Goal: Task Accomplishment & Management: Complete application form

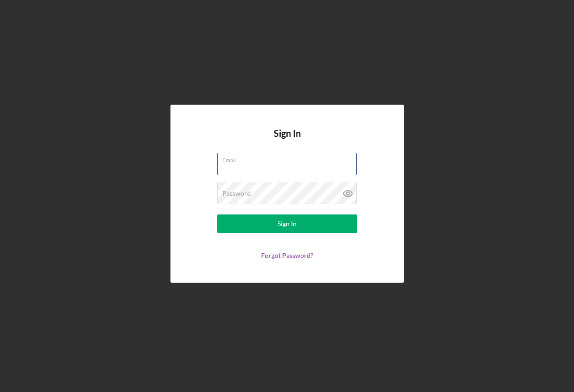
type input "[EMAIL_ADDRESS][DOMAIN_NAME]"
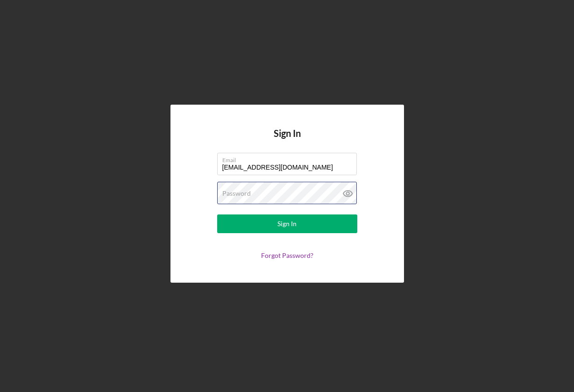
click at [287, 224] on button "Sign In" at bounding box center [287, 224] width 140 height 19
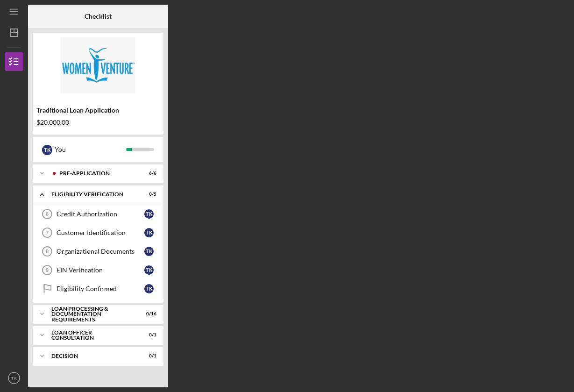
click at [247, 200] on div "Checklist Traditional Loan Application $20,000.00 T K You Icon/Expander Pre-App…" at bounding box center [299, 196] width 542 height 383
click at [94, 320] on div "Icon/Expander Loan Processing & Documentation Requirements 0 / 16" at bounding box center [98, 314] width 131 height 19
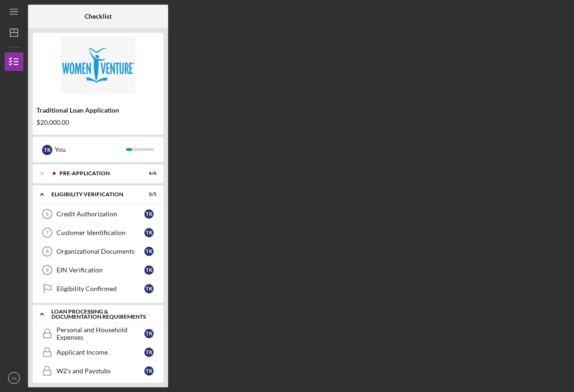
scroll to position [0, 0]
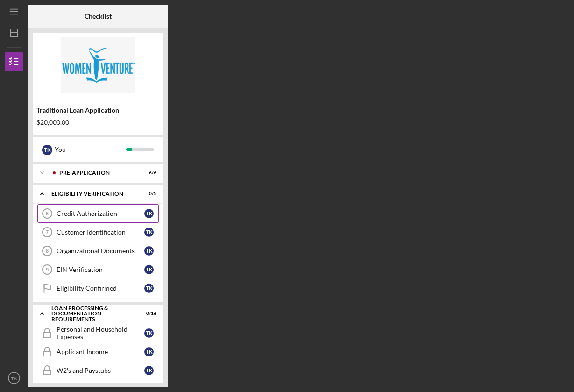
click at [109, 213] on div "Credit Authorization" at bounding box center [101, 213] width 88 height 7
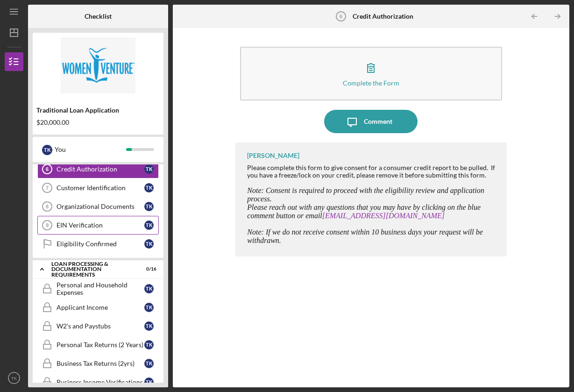
scroll to position [51, 0]
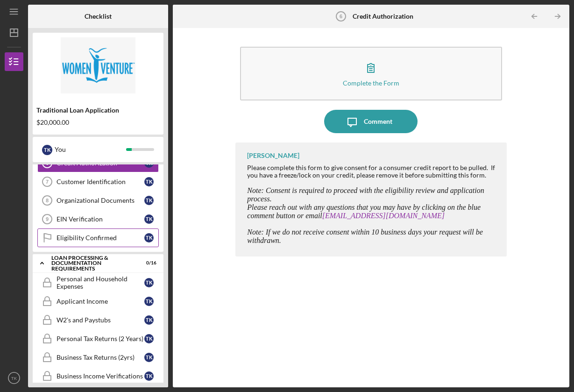
click at [116, 237] on div "Eligibility Confirmed" at bounding box center [101, 237] width 88 height 7
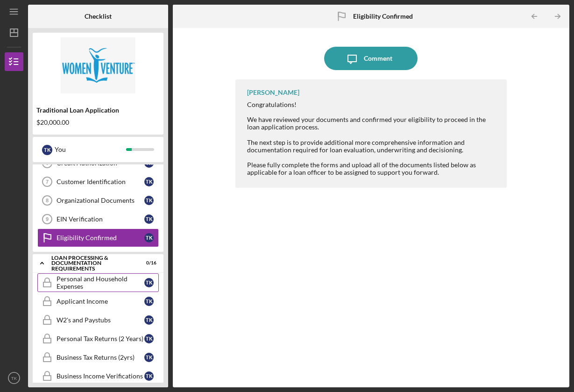
click at [104, 283] on div "Personal and Household Expenses" at bounding box center [101, 282] width 88 height 15
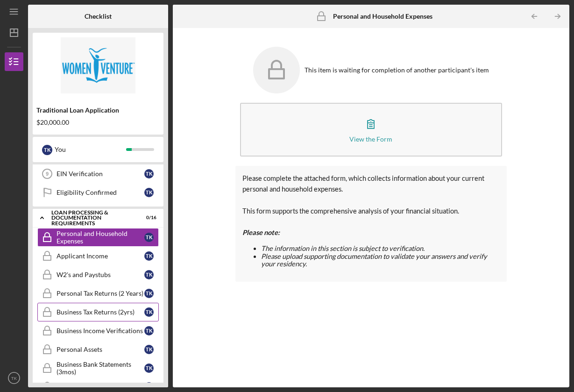
scroll to position [113, 0]
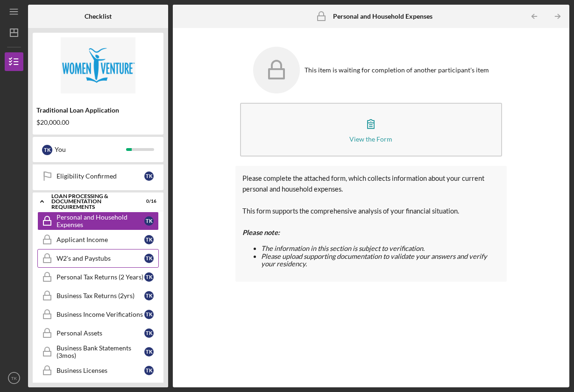
click at [107, 267] on link "W2's and Paystubs W2's and Paystubs T K" at bounding box center [98, 258] width 122 height 19
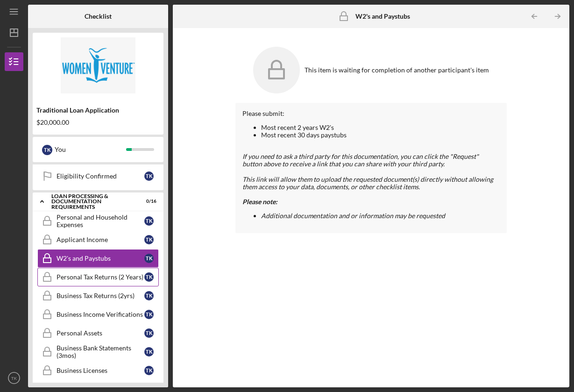
click at [106, 280] on div "Personal Tax Returns (2 Years)" at bounding box center [101, 276] width 88 height 7
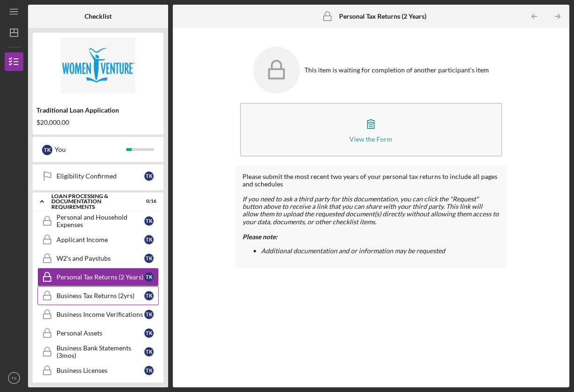
click at [124, 298] on div "Business Tax Returns (2yrs)" at bounding box center [101, 295] width 88 height 7
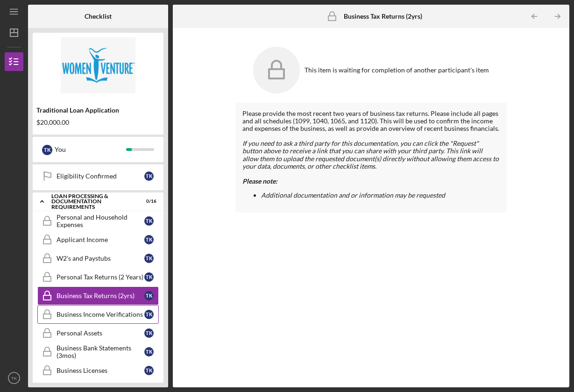
click at [110, 318] on div "Business Income Verifications" at bounding box center [101, 314] width 88 height 7
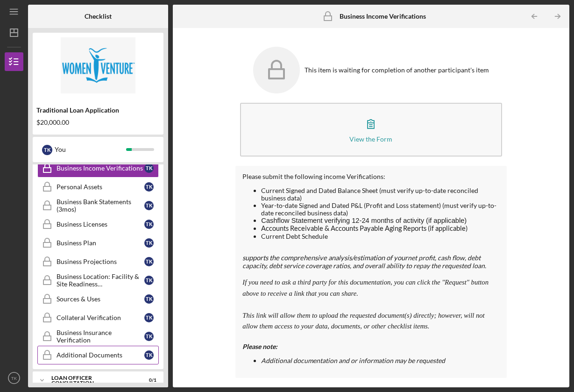
scroll to position [219, 0]
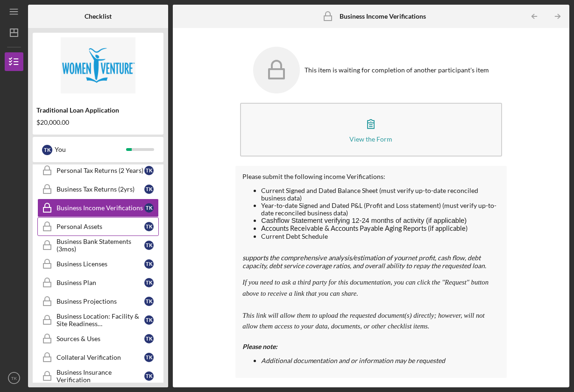
click at [116, 222] on link "Personal Assets Personal Assets T K" at bounding box center [98, 226] width 122 height 19
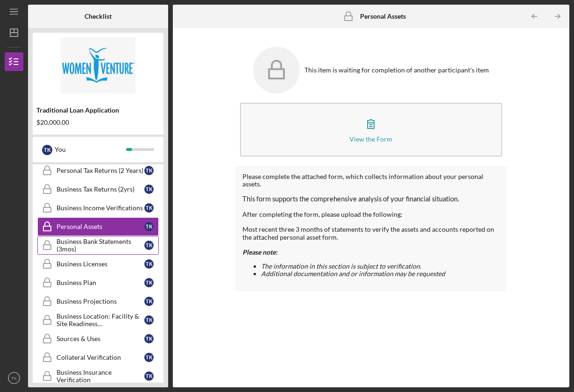
click at [110, 241] on div "Business Bank Statements (3mos)" at bounding box center [101, 245] width 88 height 15
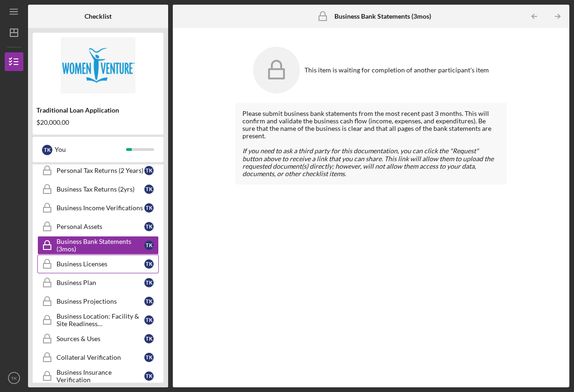
click at [111, 266] on div "Business Licenses" at bounding box center [101, 263] width 88 height 7
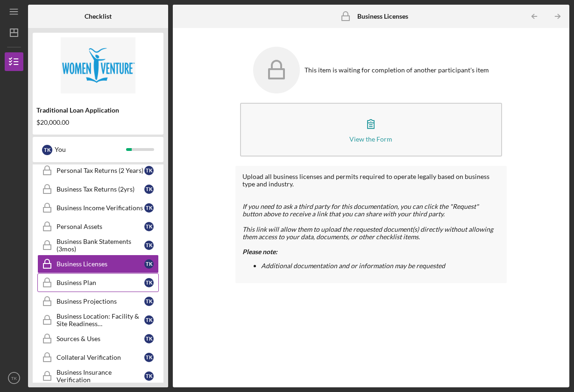
click at [111, 278] on link "Business Plan Business Plan T K" at bounding box center [98, 282] width 122 height 19
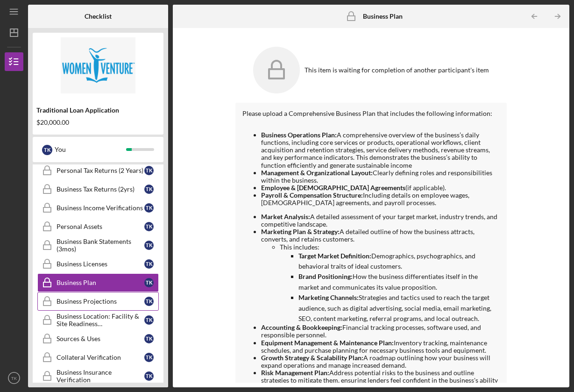
click at [115, 300] on div "Business Projections" at bounding box center [101, 301] width 88 height 7
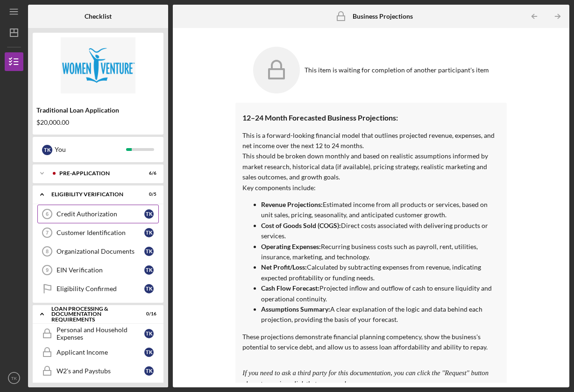
click at [91, 216] on div "Credit Authorization" at bounding box center [101, 213] width 88 height 7
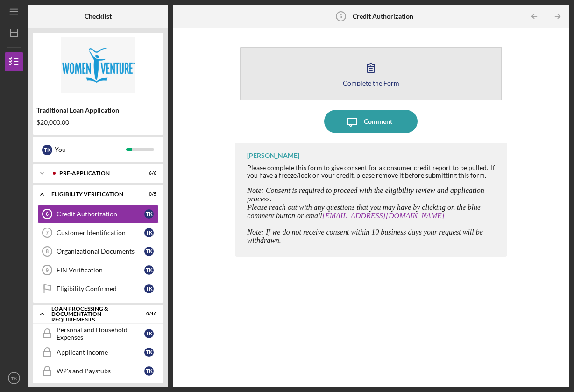
click at [374, 77] on icon "button" at bounding box center [370, 67] width 23 height 23
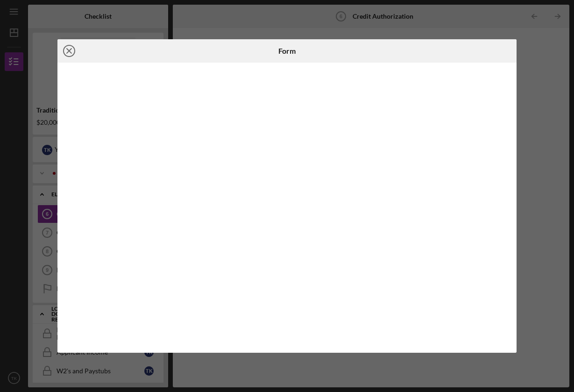
click at [68, 49] on icon "Icon/Close" at bounding box center [68, 50] width 23 height 23
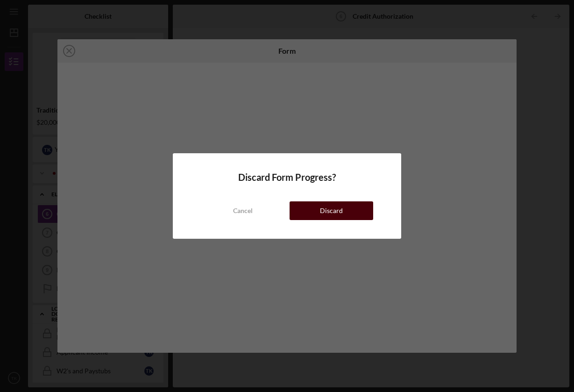
click at [342, 215] on div "Discard" at bounding box center [331, 210] width 23 height 19
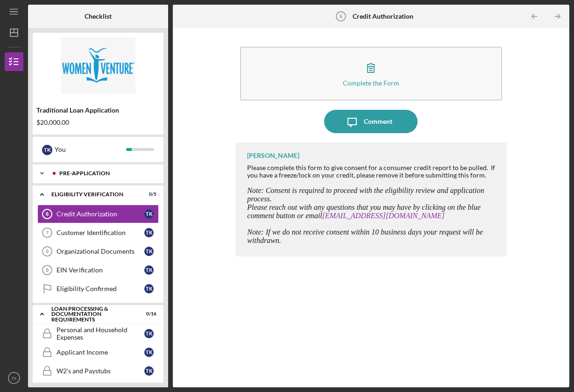
click at [37, 171] on icon "Icon/Expander" at bounding box center [42, 173] width 19 height 19
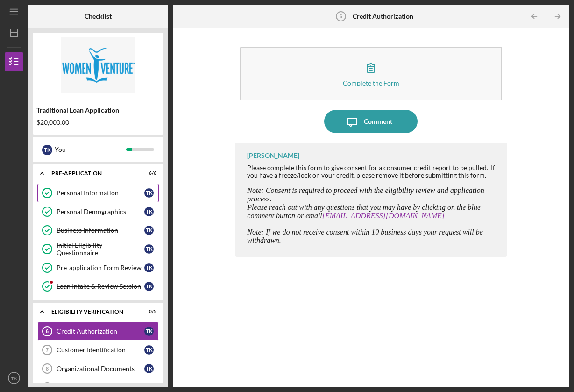
click at [106, 187] on link "Personal Information Personal Information T K" at bounding box center [98, 193] width 122 height 19
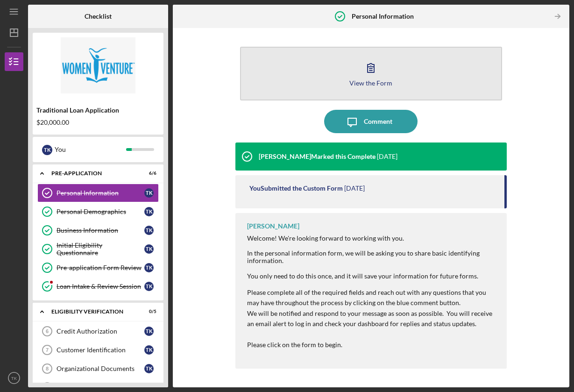
click at [394, 85] on button "View the Form Form" at bounding box center [371, 74] width 262 height 54
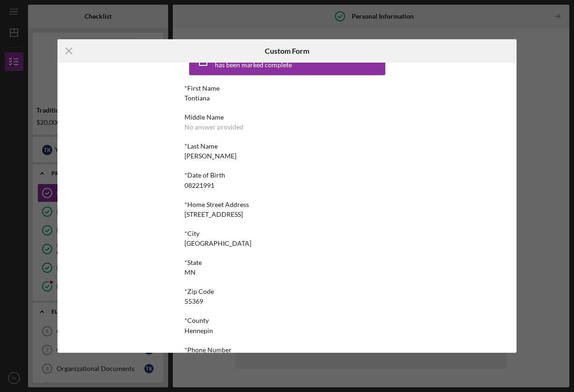
scroll to position [42, 0]
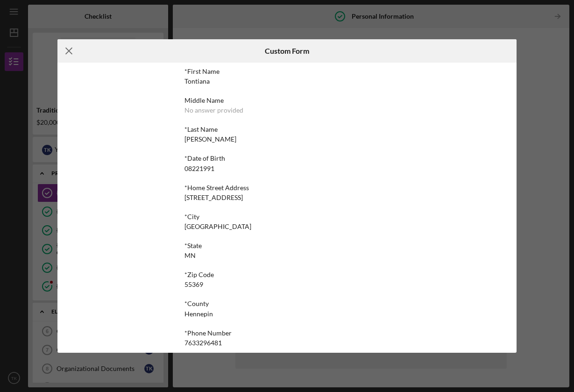
click at [65, 48] on icon "Icon/Menu Close" at bounding box center [68, 50] width 23 height 23
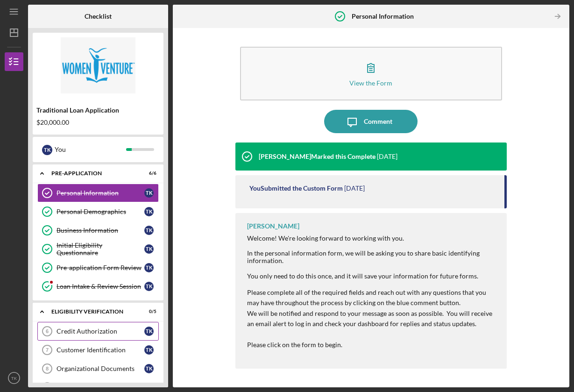
click at [71, 330] on div "Credit Authorization" at bounding box center [101, 331] width 88 height 7
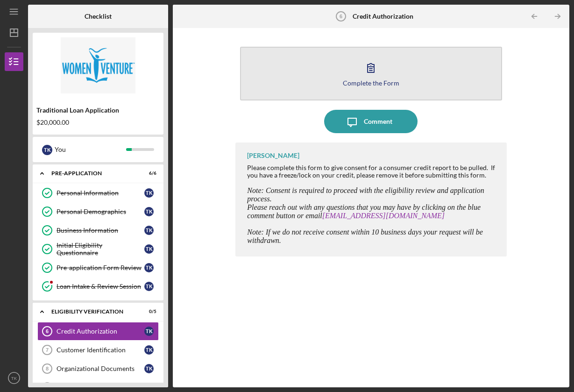
click at [369, 72] on icon "button" at bounding box center [371, 68] width 7 height 9
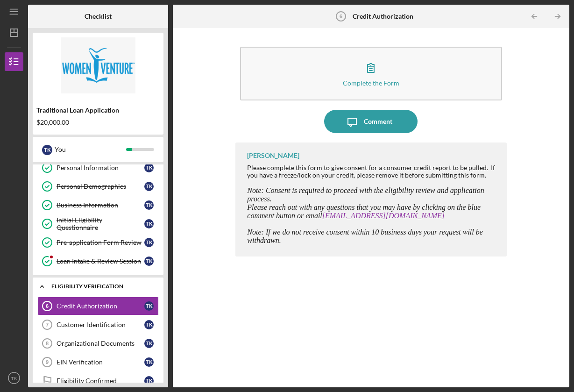
scroll to position [34, 0]
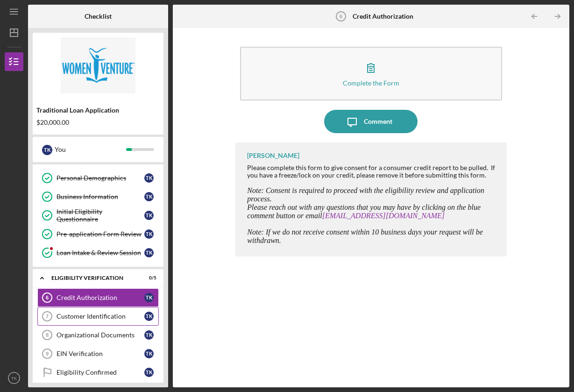
click at [79, 316] on div "Customer Identification" at bounding box center [101, 316] width 88 height 7
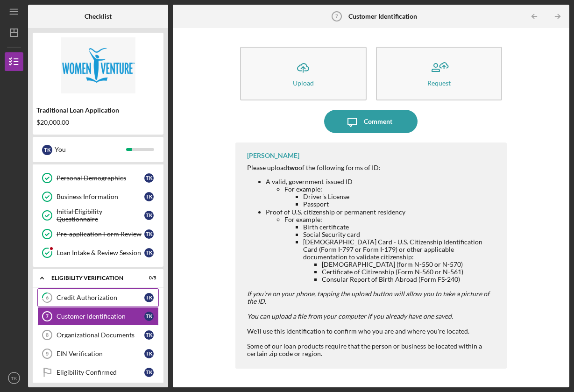
click at [90, 292] on link "6 Credit Authorization T K" at bounding box center [98, 297] width 122 height 19
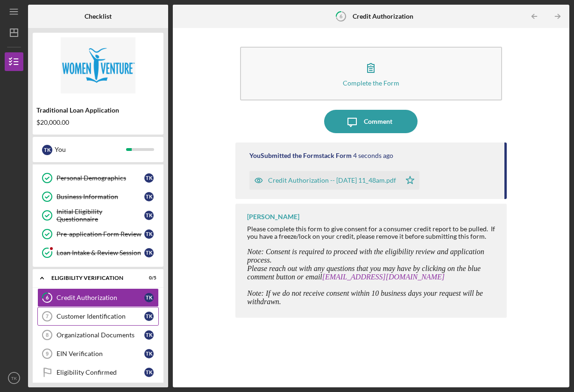
click at [115, 314] on div "Customer Identification" at bounding box center [101, 316] width 88 height 7
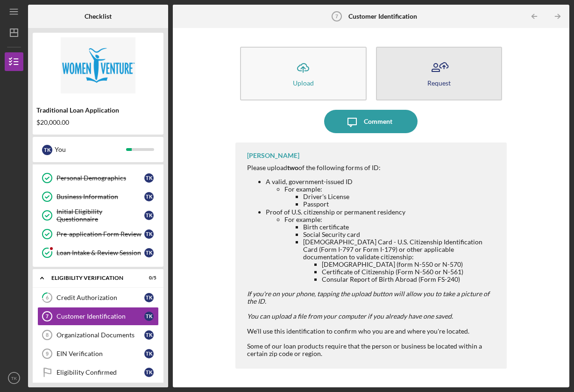
click at [450, 81] on div "Request" at bounding box center [439, 82] width 23 height 7
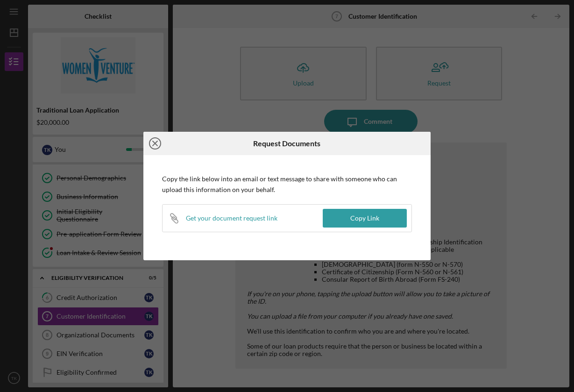
click at [153, 139] on circle at bounding box center [155, 143] width 11 height 11
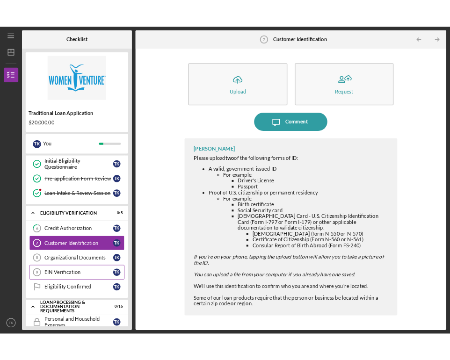
scroll to position [78, 0]
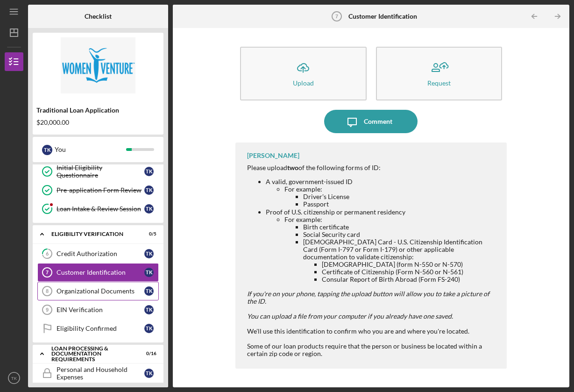
click at [76, 286] on link "Organizational Documents 8 Organizational Documents T K" at bounding box center [98, 291] width 122 height 19
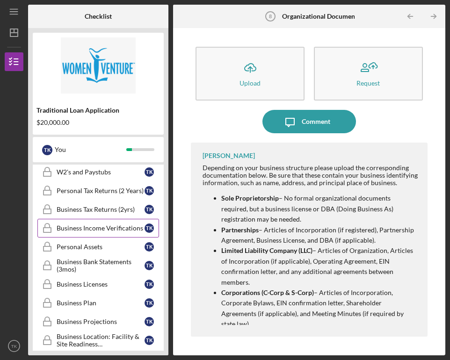
scroll to position [317, 0]
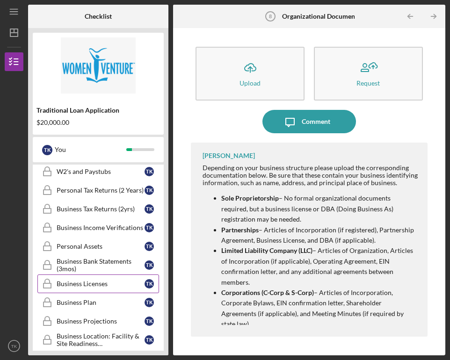
click at [103, 288] on link "Business Licenses Business Licenses T K" at bounding box center [98, 283] width 122 height 19
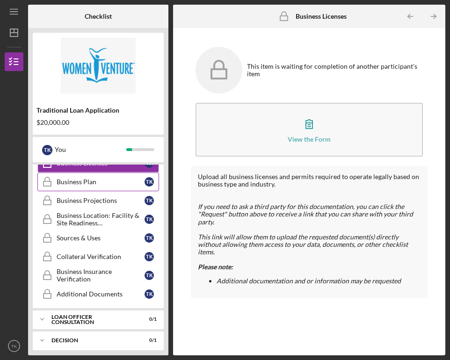
scroll to position [438, 0]
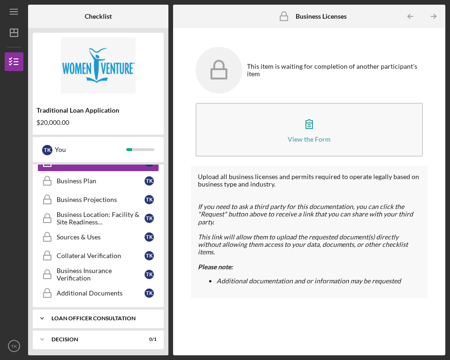
click at [88, 325] on div "Icon/Expander Loan Officer Consultation 0 / 1" at bounding box center [98, 318] width 131 height 19
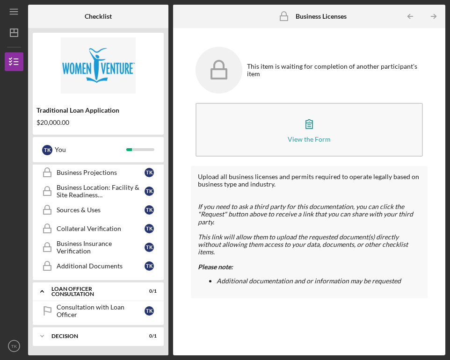
scroll to position [466, 0]
click at [93, 311] on div "Consultation with Loan Officer" at bounding box center [101, 310] width 88 height 15
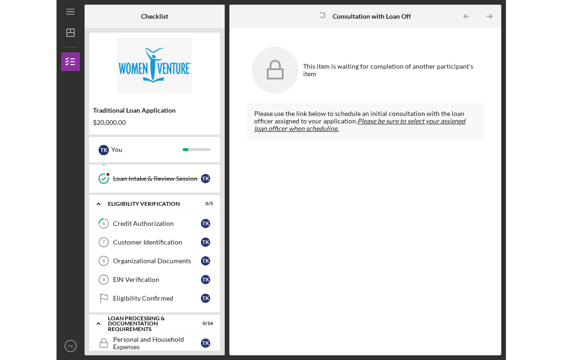
scroll to position [112, 0]
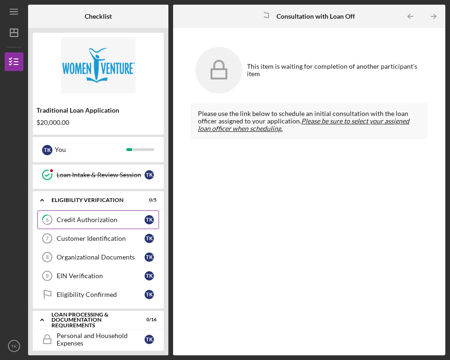
click at [86, 216] on div "Credit Authorization" at bounding box center [101, 219] width 88 height 7
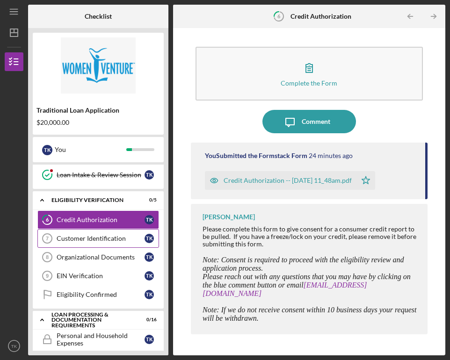
click at [84, 240] on div "Customer Identification" at bounding box center [101, 238] width 88 height 7
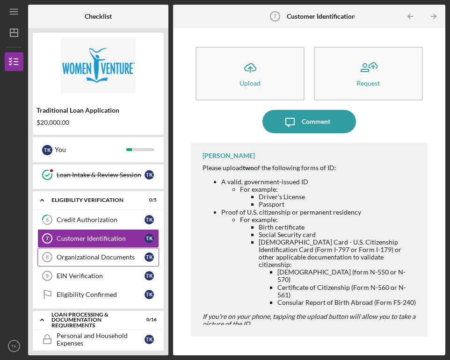
click at [121, 255] on div "Organizational Documents" at bounding box center [101, 256] width 88 height 7
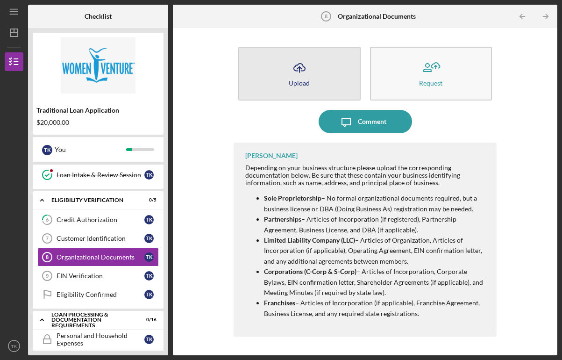
click at [320, 73] on button "Icon/Upload Upload" at bounding box center [299, 74] width 122 height 54
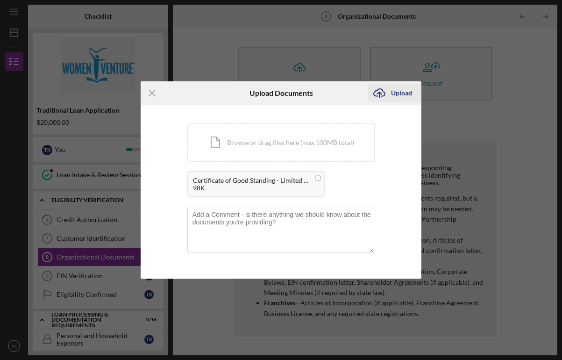
click at [392, 92] on div "Upload" at bounding box center [401, 93] width 21 height 19
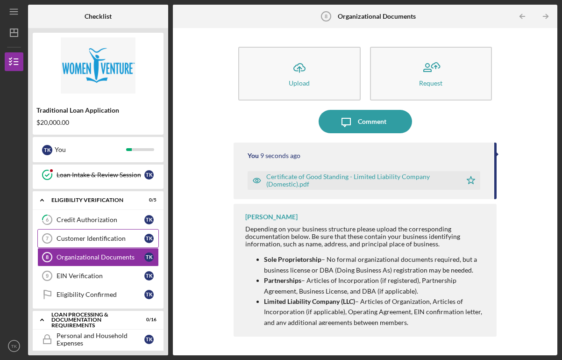
click at [100, 240] on div "Customer Identification" at bounding box center [101, 238] width 88 height 7
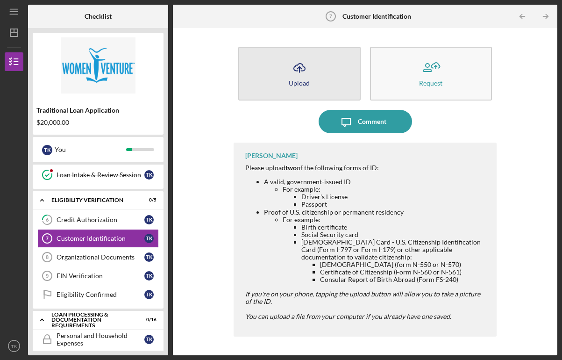
click at [322, 81] on button "Icon/Upload Upload" at bounding box center [299, 74] width 122 height 54
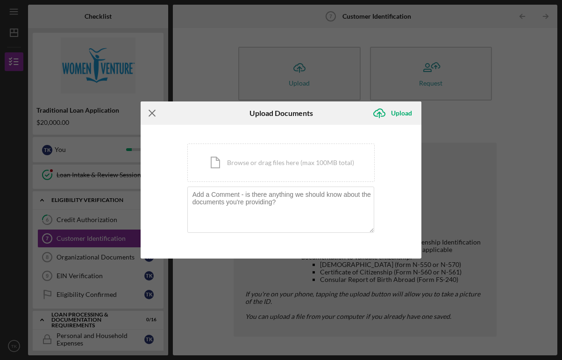
click at [154, 112] on line at bounding box center [152, 113] width 6 height 6
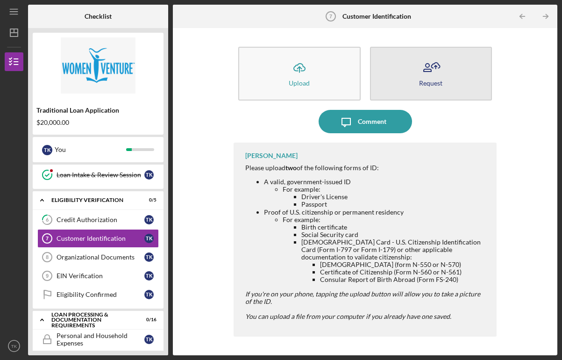
click at [426, 78] on icon "button" at bounding box center [430, 67] width 23 height 23
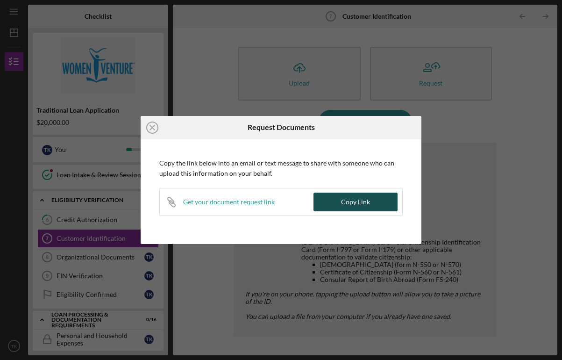
click at [364, 201] on div "Copy Link" at bounding box center [355, 202] width 29 height 19
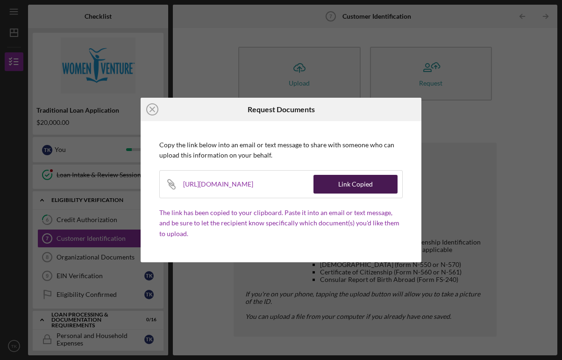
click at [378, 181] on button "Link Copied" at bounding box center [356, 184] width 84 height 19
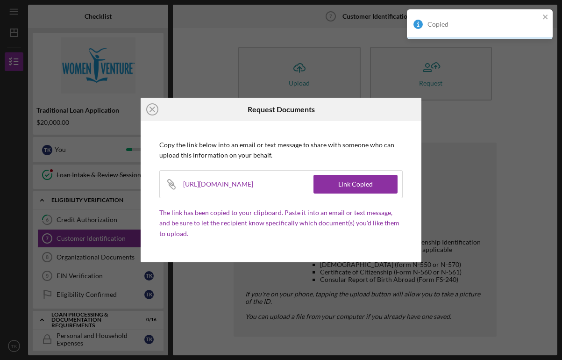
click at [551, 13] on div "Copied" at bounding box center [480, 24] width 146 height 30
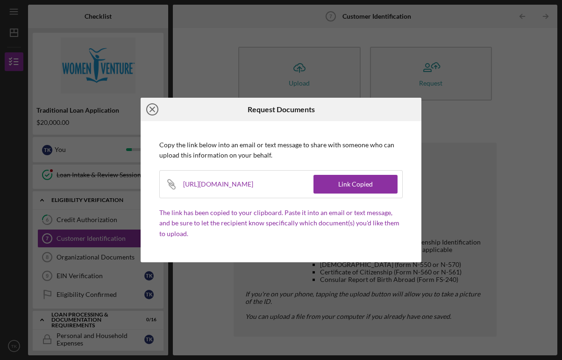
click at [157, 110] on icon "Icon/Close" at bounding box center [152, 109] width 23 height 23
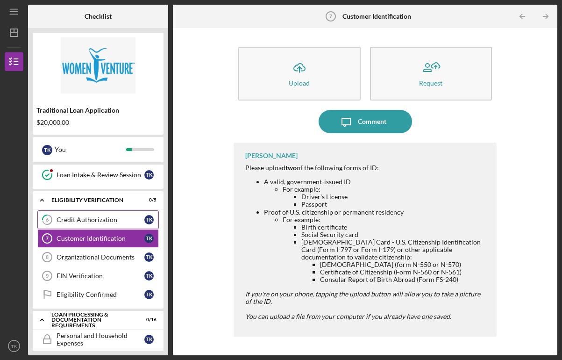
click at [103, 221] on div "Credit Authorization" at bounding box center [101, 219] width 88 height 7
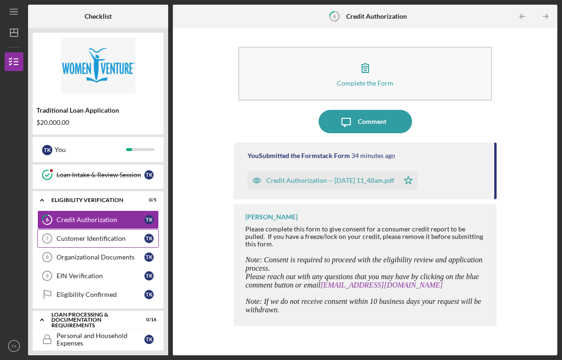
click at [99, 237] on div "Customer Identification" at bounding box center [101, 238] width 88 height 7
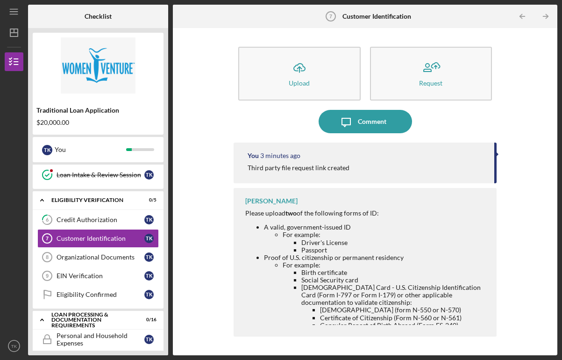
click at [345, 167] on div "Third party file request link created" at bounding box center [299, 167] width 102 height 7
click at [79, 279] on div "EIN Verification" at bounding box center [101, 275] width 88 height 7
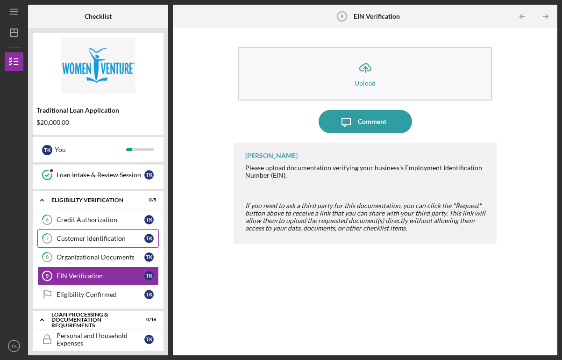
click at [101, 239] on div "Customer Identification" at bounding box center [101, 238] width 88 height 7
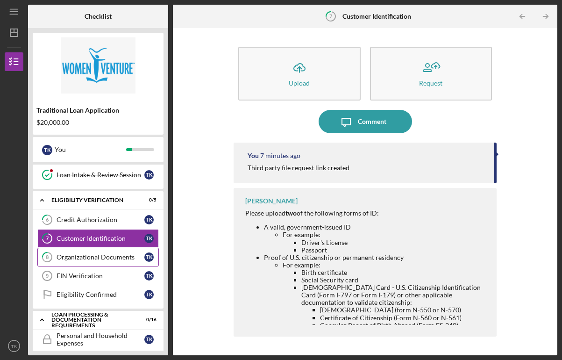
click at [99, 251] on link "8 Organizational Documents T K" at bounding box center [98, 257] width 122 height 19
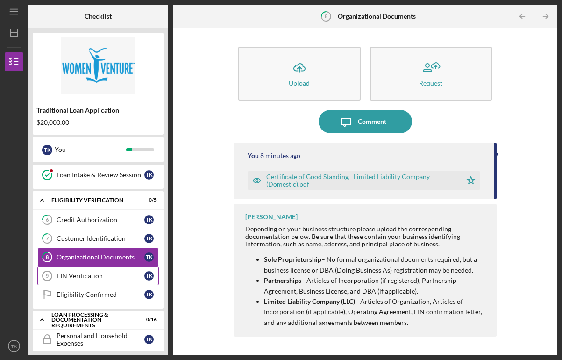
click at [95, 272] on link "EIN Verification 9 EIN Verification T K" at bounding box center [98, 275] width 122 height 19
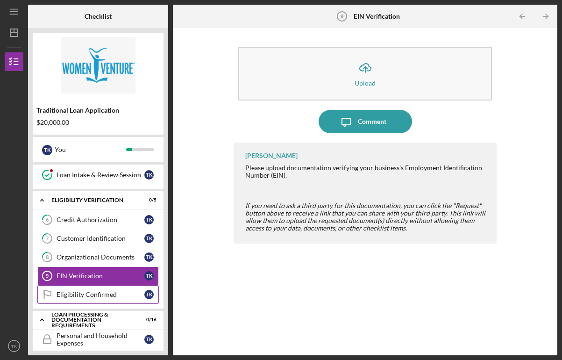
click at [72, 294] on div "Eligibility Confirmed" at bounding box center [101, 294] width 88 height 7
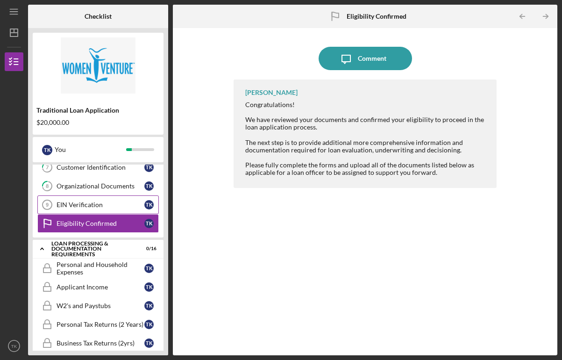
scroll to position [192, 0]
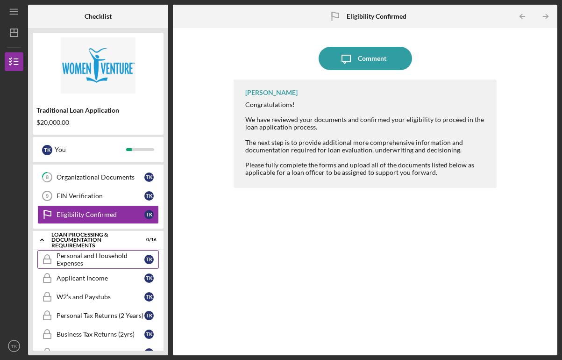
click at [90, 261] on div "Personal and Household Expenses" at bounding box center [101, 259] width 88 height 15
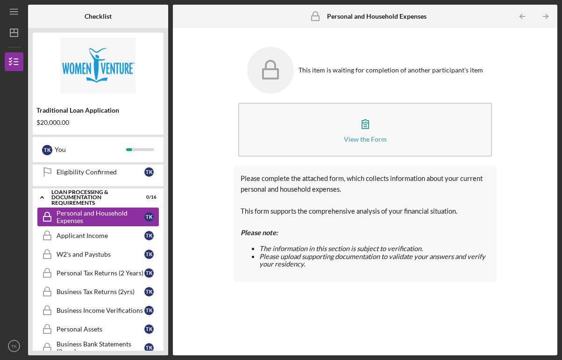
scroll to position [236, 0]
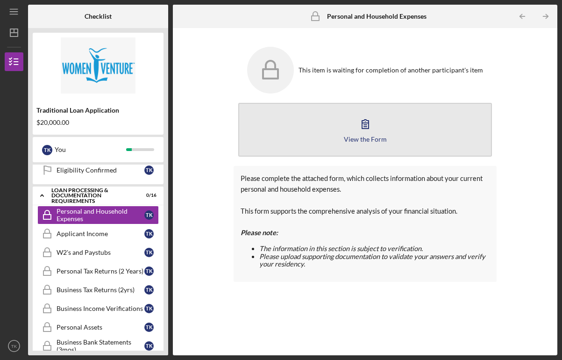
click at [336, 142] on button "View the Form Form" at bounding box center [364, 130] width 253 height 54
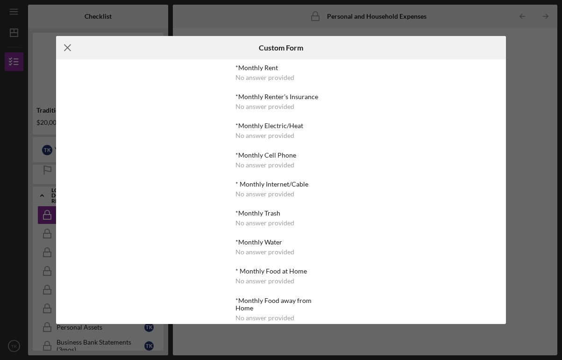
click at [72, 46] on icon "Icon/Menu Close" at bounding box center [67, 47] width 23 height 23
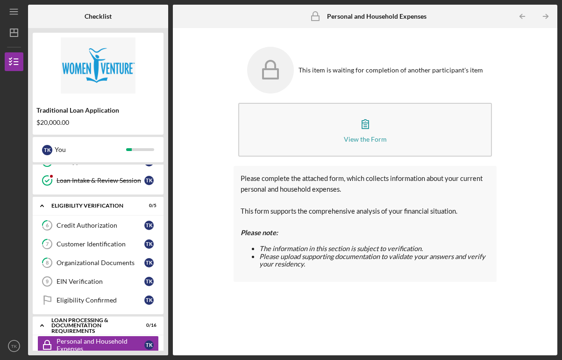
scroll to position [99, 0]
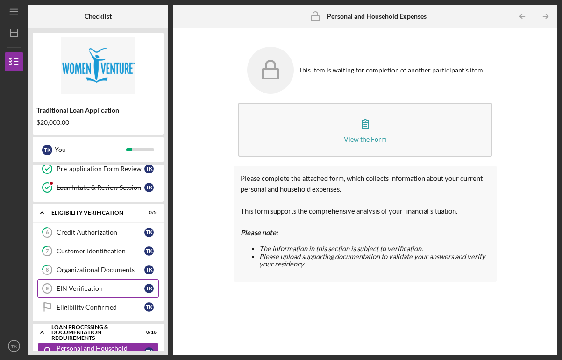
click at [87, 292] on div "EIN Verification" at bounding box center [101, 288] width 88 height 7
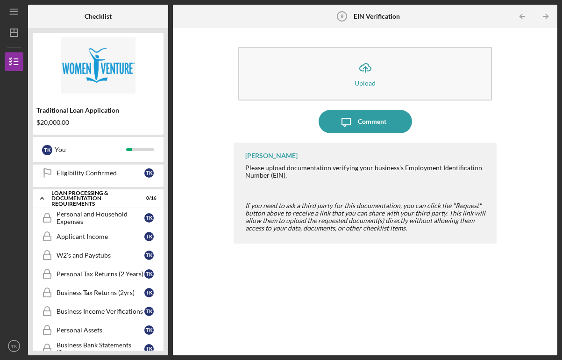
scroll to position [234, 0]
